Goal: Task Accomplishment & Management: Use online tool/utility

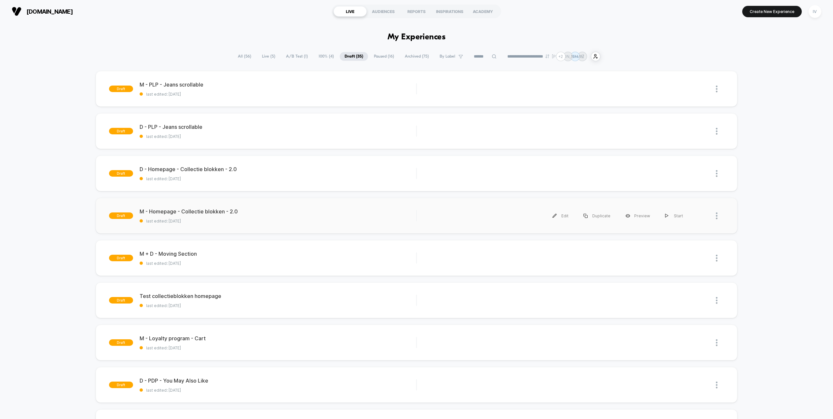
click at [262, 226] on div "draft M - Homepage - Collectie blokken - 2.0 last edited: [DATE] Edit Duplicate…" at bounding box center [417, 216] width 642 height 36
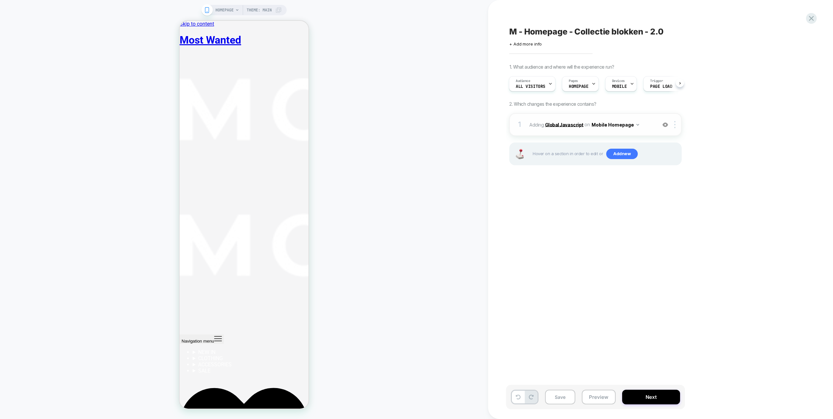
click at [572, 125] on b "Global Javascript" at bounding box center [564, 125] width 38 height 6
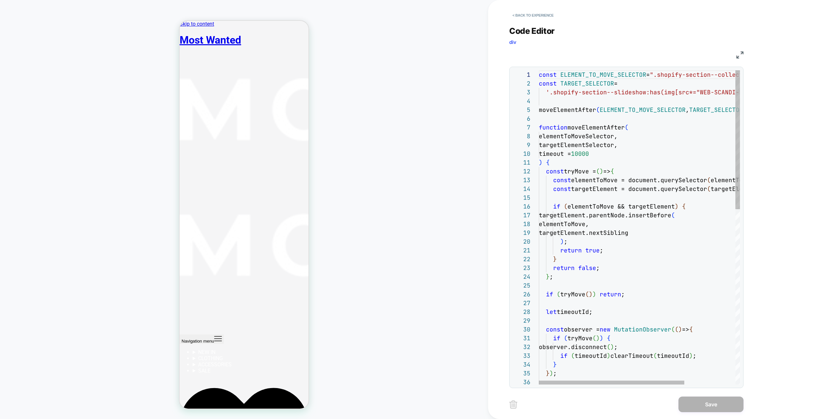
click at [697, 98] on div "const ELEMENT_TO_MOVE_SELECTOR = ".shopify-section--collection-list" ; const TA…" at bounding box center [675, 425] width 272 height 710
click at [695, 95] on div "const ELEMENT_TO_MOVE_SELECTOR = ".shopify-section--collection-list" ; const TA…" at bounding box center [675, 425] width 272 height 710
click at [530, 20] on button "< Back to experience" at bounding box center [533, 15] width 48 height 10
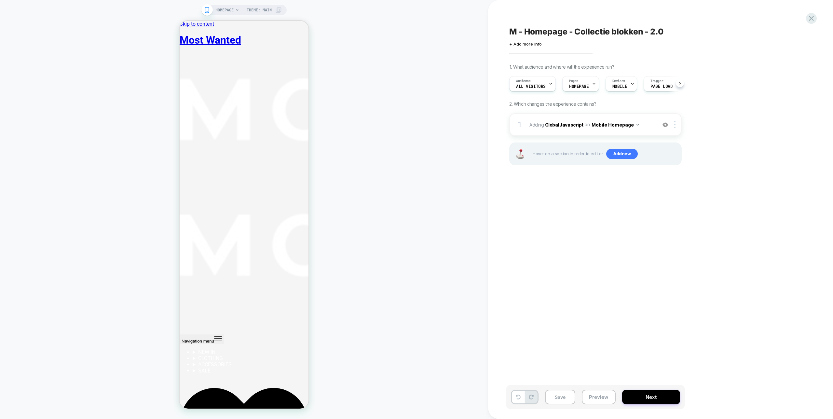
scroll to position [0, 0]
drag, startPoint x: 589, startPoint y: 396, endPoint x: 591, endPoint y: 390, distance: 6.4
click at [589, 396] on button "Preview" at bounding box center [599, 397] width 34 height 15
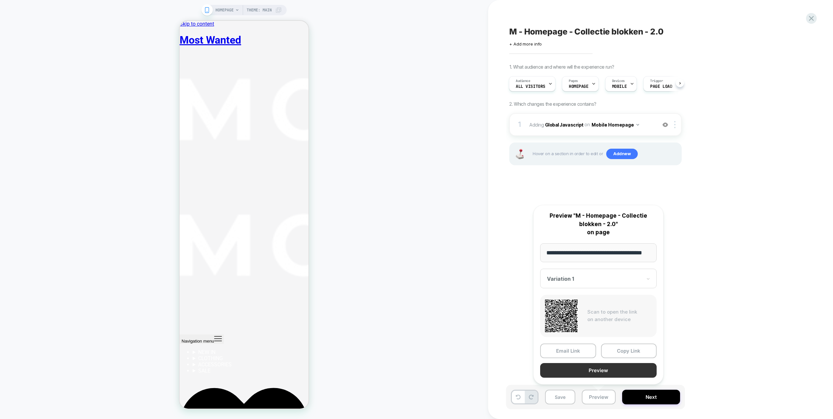
scroll to position [0, 15]
click at [600, 371] on button "Preview" at bounding box center [598, 371] width 117 height 15
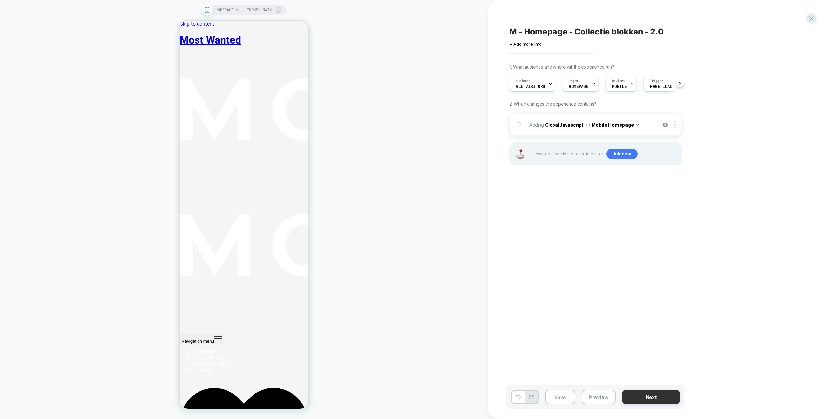
click at [661, 394] on button "Next" at bounding box center [651, 397] width 58 height 15
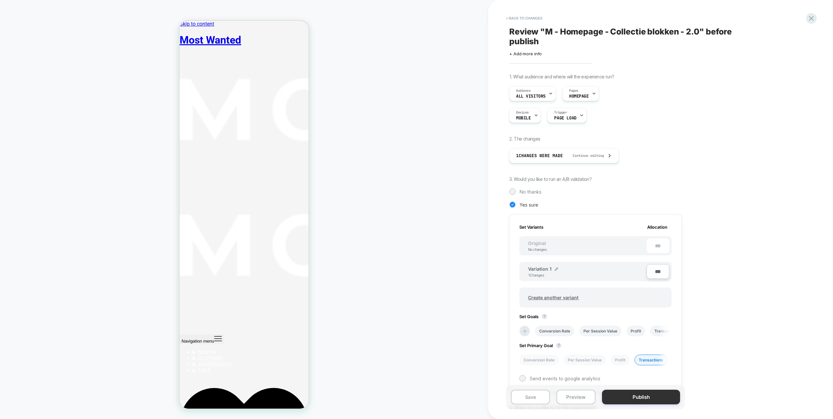
click at [661, 395] on button "Publish" at bounding box center [641, 397] width 78 height 15
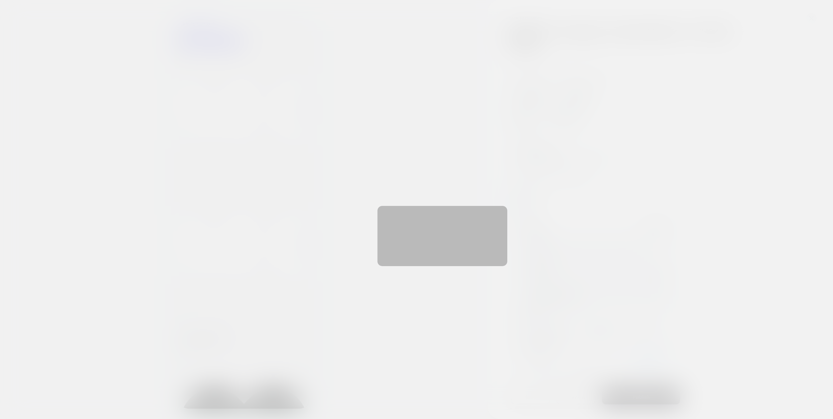
scroll to position [0, 1]
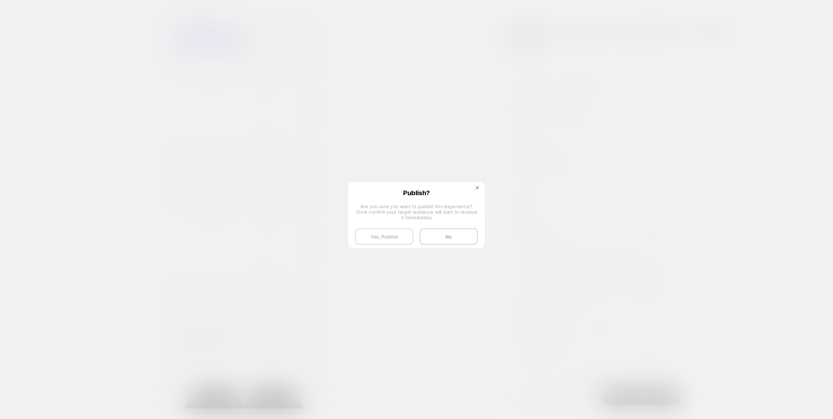
click at [396, 235] on button "Yes, Publish" at bounding box center [384, 236] width 58 height 16
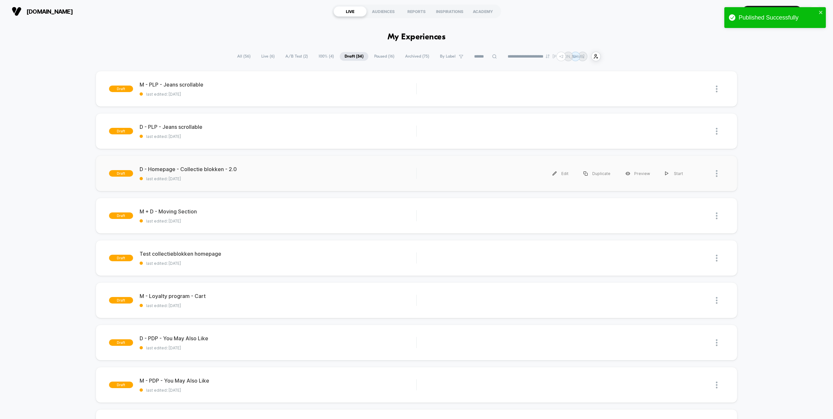
click at [216, 186] on div "draft D - Homepage - Collectie blokken - 2.0 last edited: [DATE] Edit Duplicate…" at bounding box center [417, 174] width 642 height 36
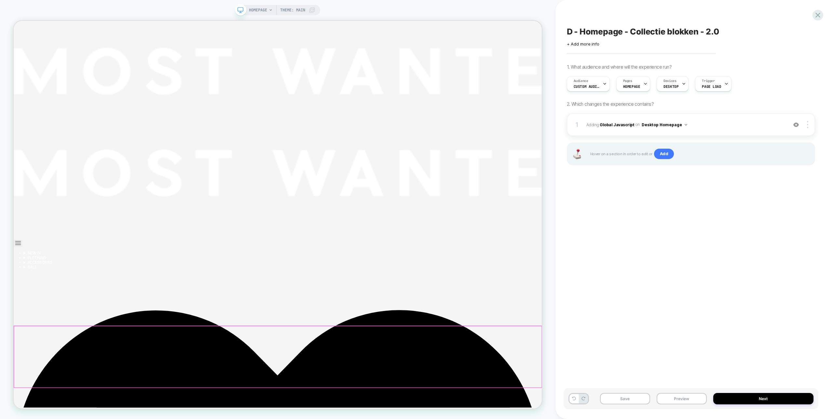
scroll to position [130, 0]
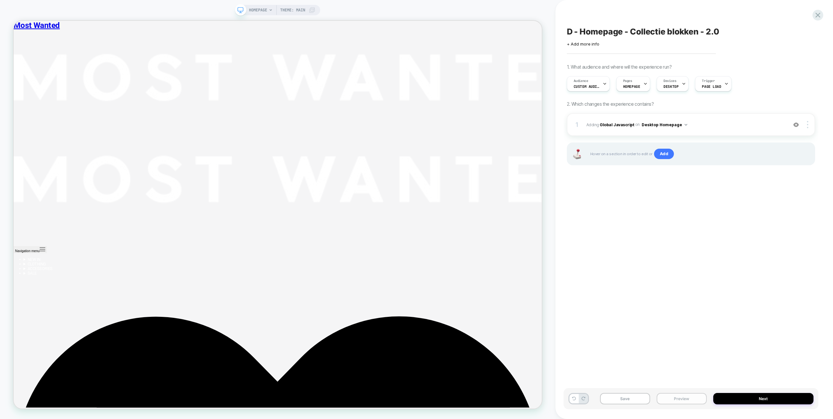
click at [697, 396] on button "Preview" at bounding box center [682, 398] width 50 height 11
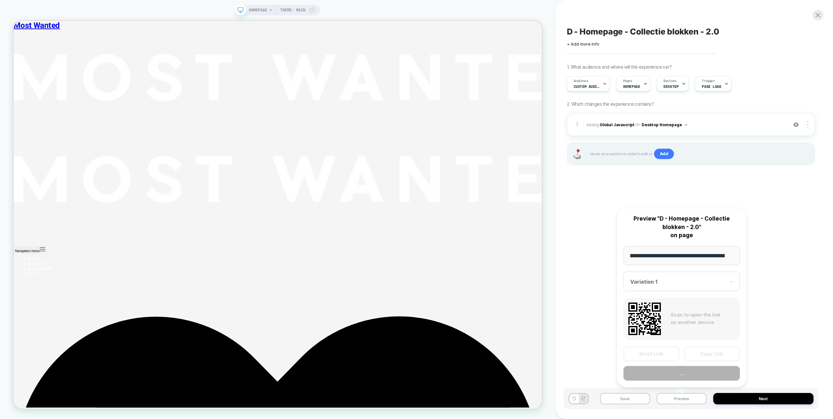
scroll to position [0, 15]
click at [696, 371] on button "Preview" at bounding box center [682, 373] width 117 height 15
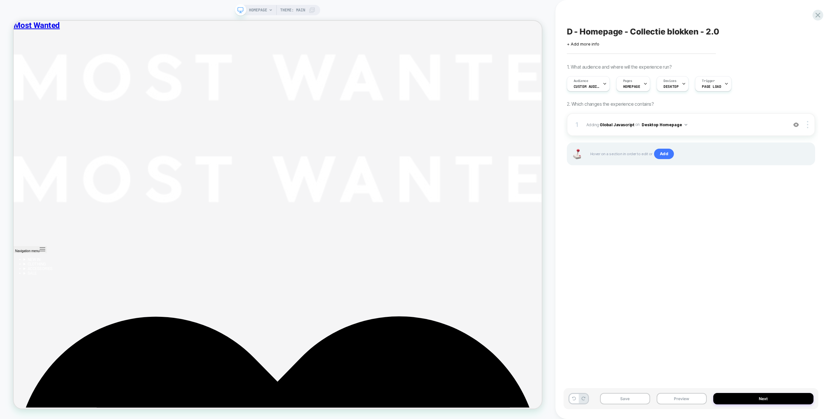
click at [754, 406] on div "Save Preview Next" at bounding box center [691, 398] width 255 height 21
click at [755, 402] on button "Next" at bounding box center [763, 398] width 100 height 11
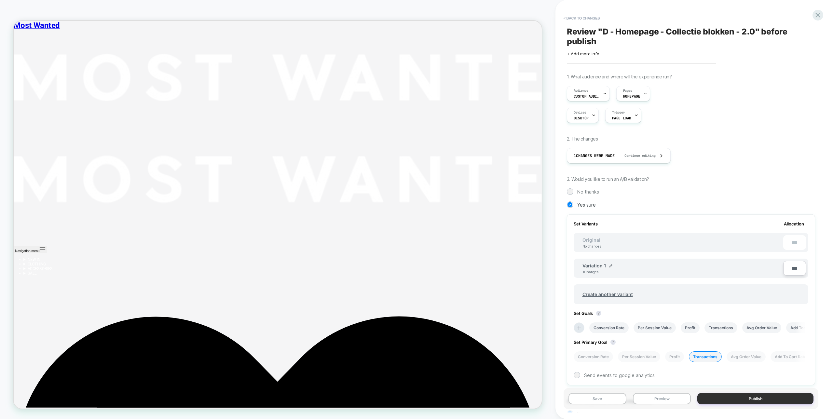
click at [743, 402] on button "Publish" at bounding box center [755, 398] width 116 height 11
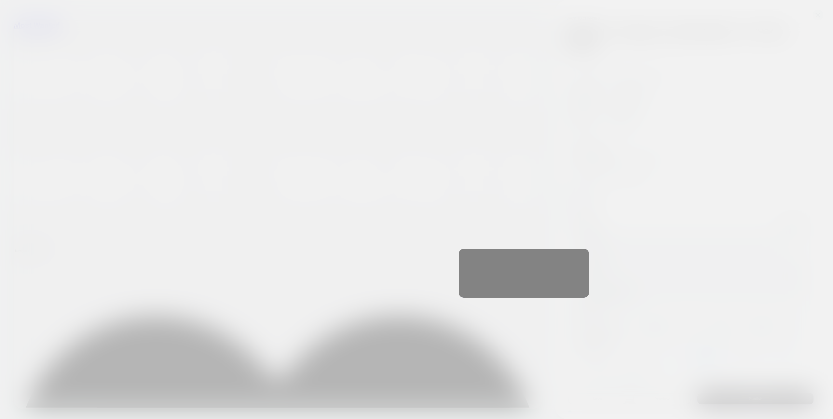
scroll to position [0, 1]
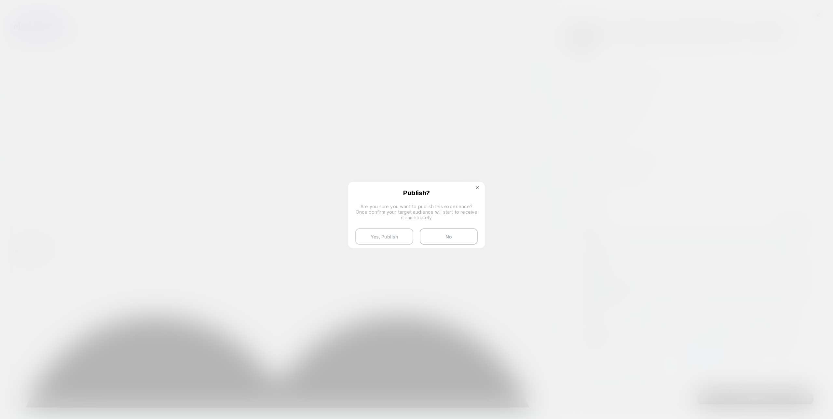
click at [381, 236] on button "Yes, Publish" at bounding box center [384, 236] width 58 height 16
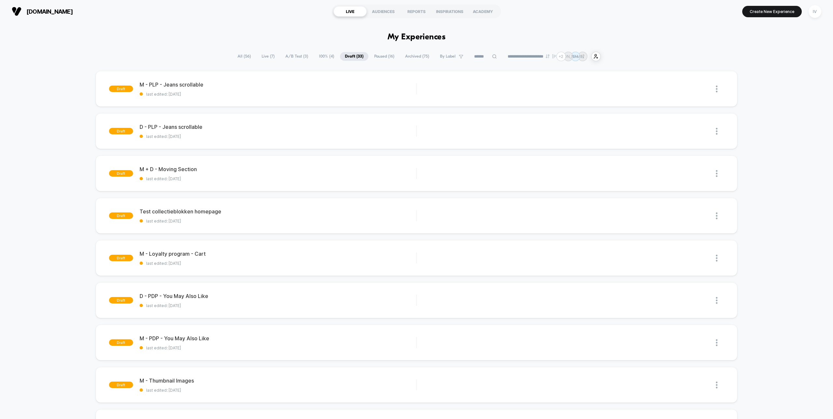
click at [316, 59] on span "100% ( 4 )" at bounding box center [326, 56] width 25 height 9
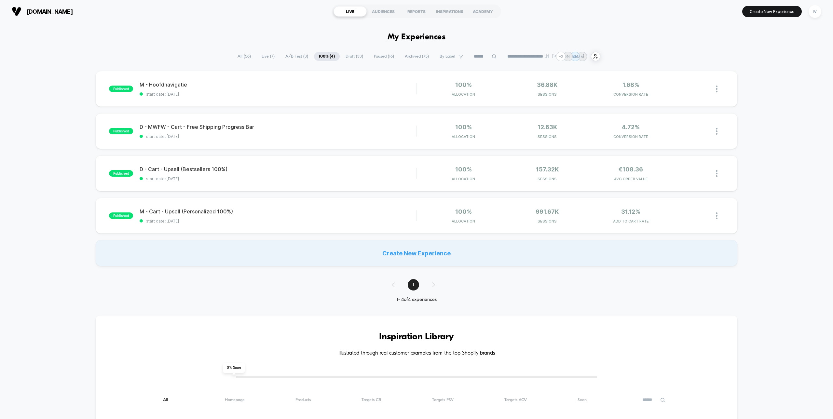
click at [295, 57] on span "A/B Test ( 3 )" at bounding box center [297, 56] width 33 height 9
